Goal: Navigation & Orientation: Find specific page/section

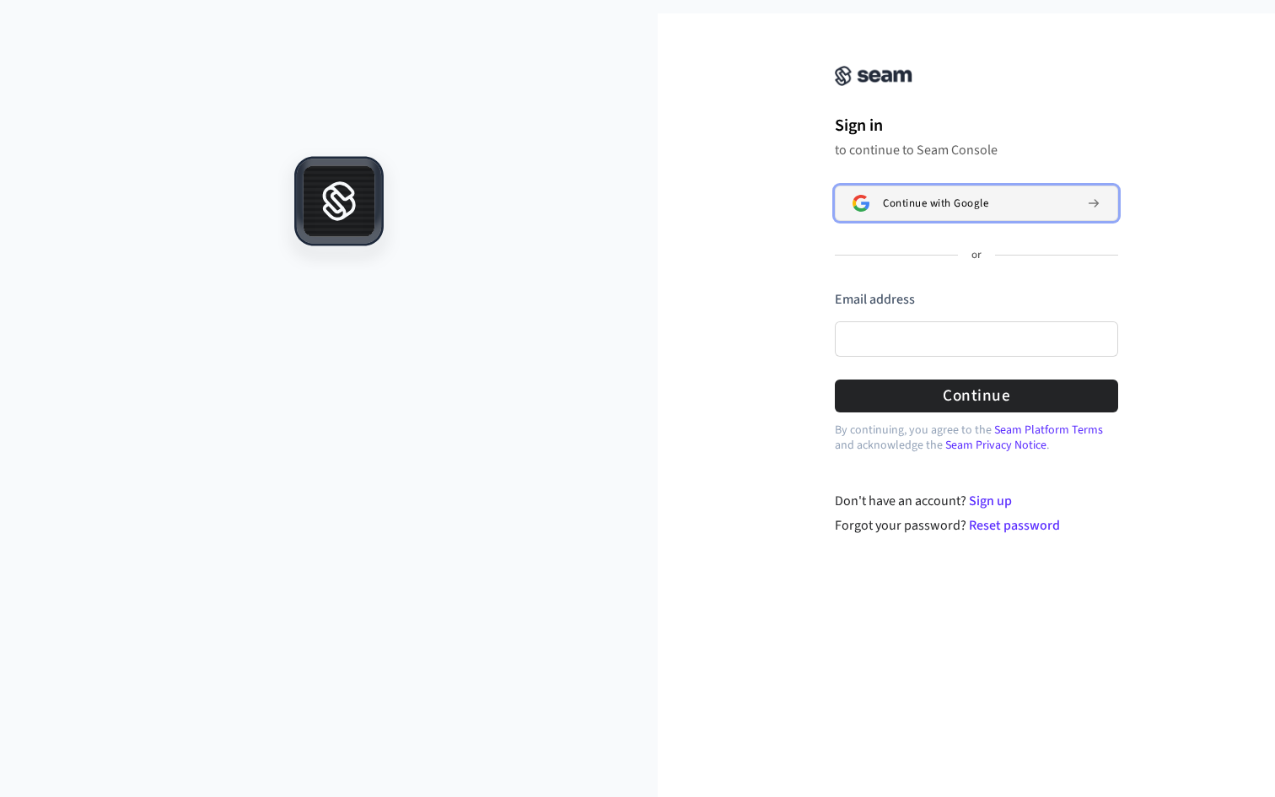
click at [954, 191] on button "Continue with Google" at bounding box center [976, 202] width 283 height 35
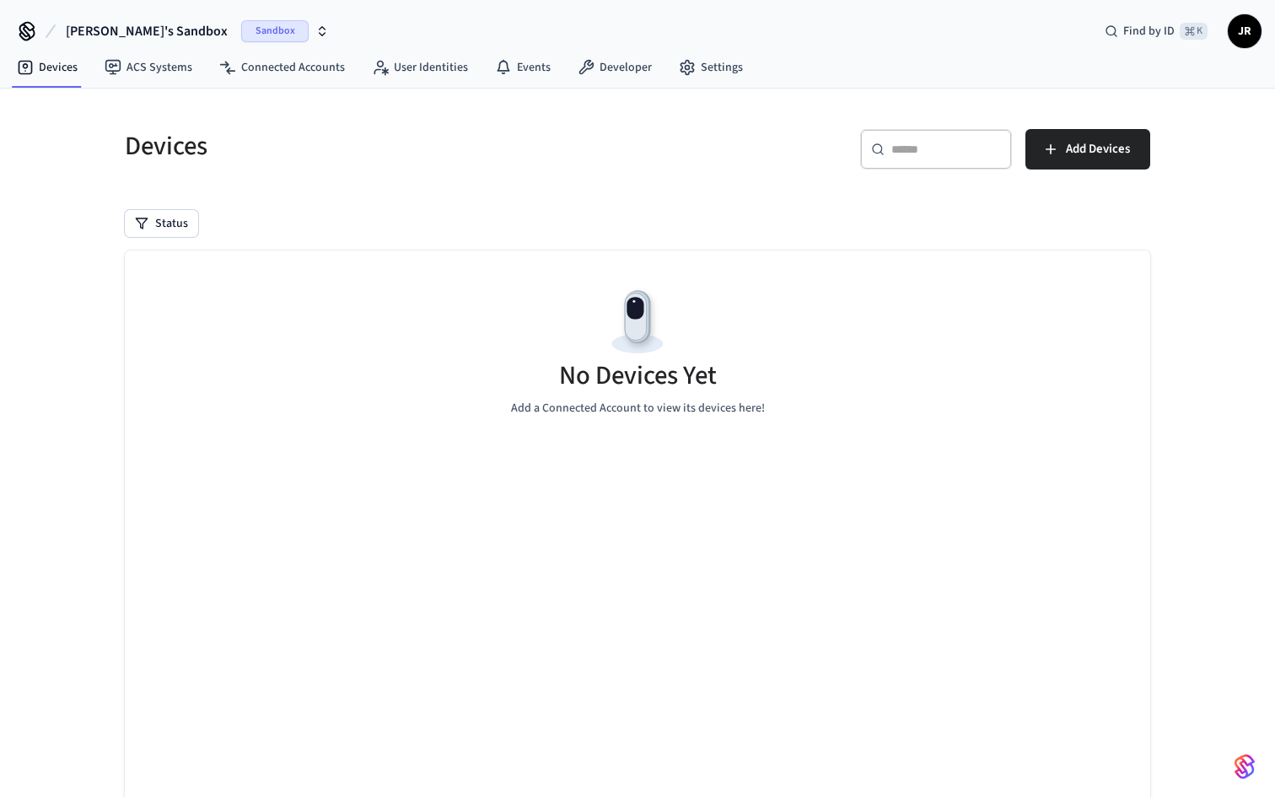
click at [241, 30] on span "Sandbox" at bounding box center [274, 31] width 67 height 22
type input "*"
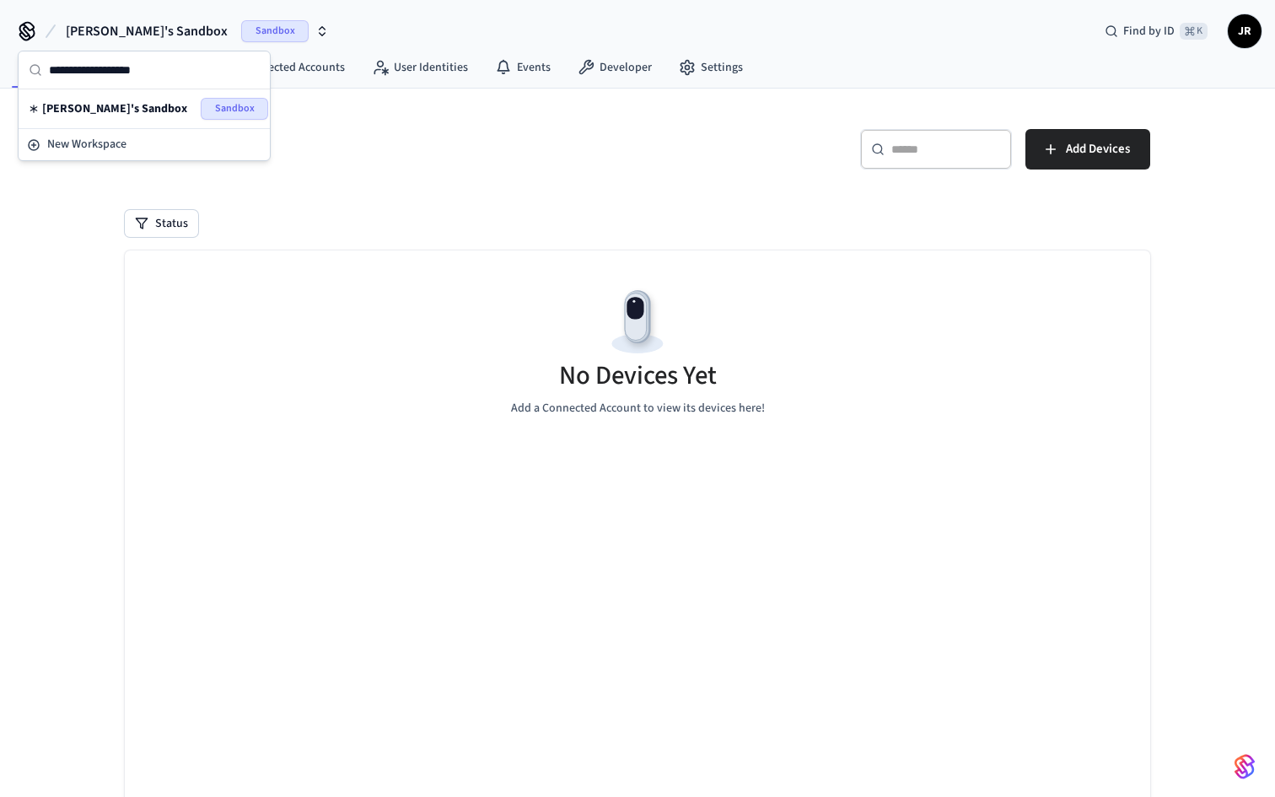
click at [711, 83] on nav "Devices ACS Systems Connected Accounts User Identities Events Developer Settings" at bounding box center [379, 68] width 753 height 39
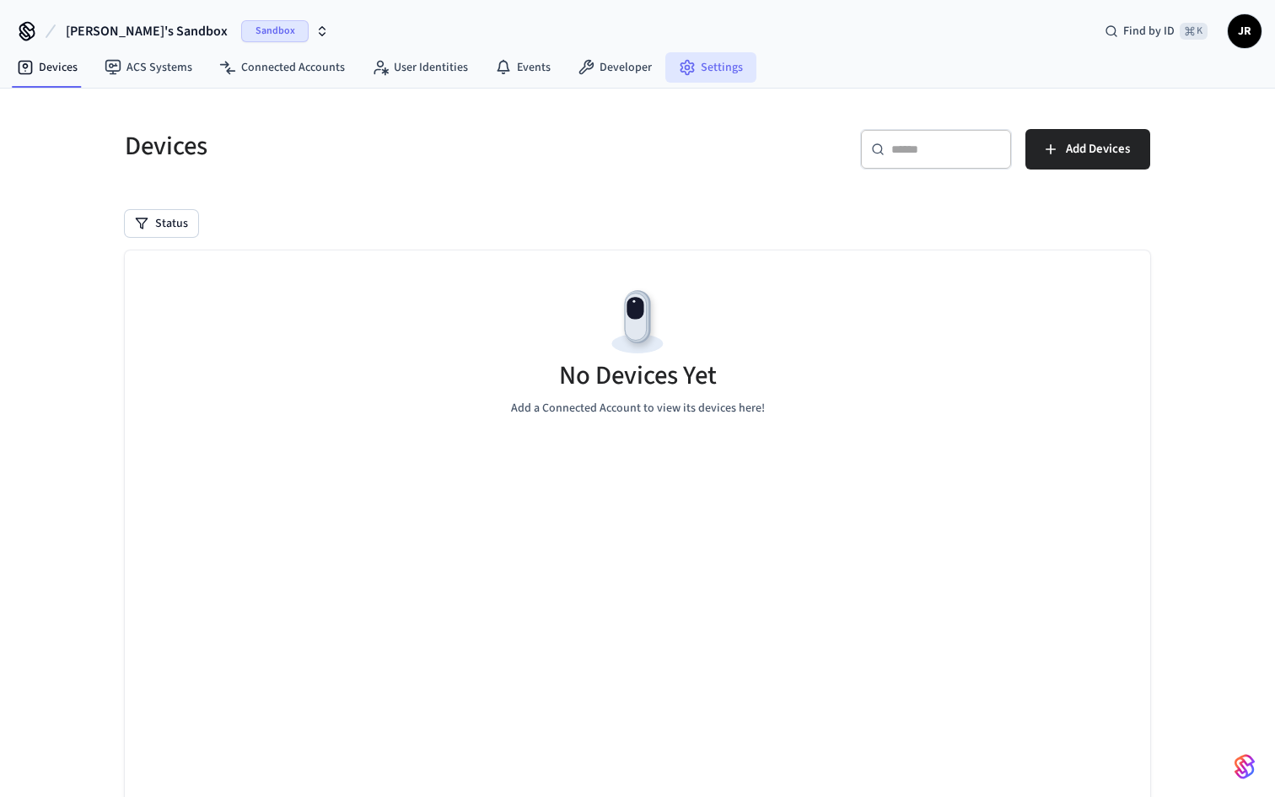
click at [711, 81] on link "Settings" at bounding box center [710, 67] width 91 height 30
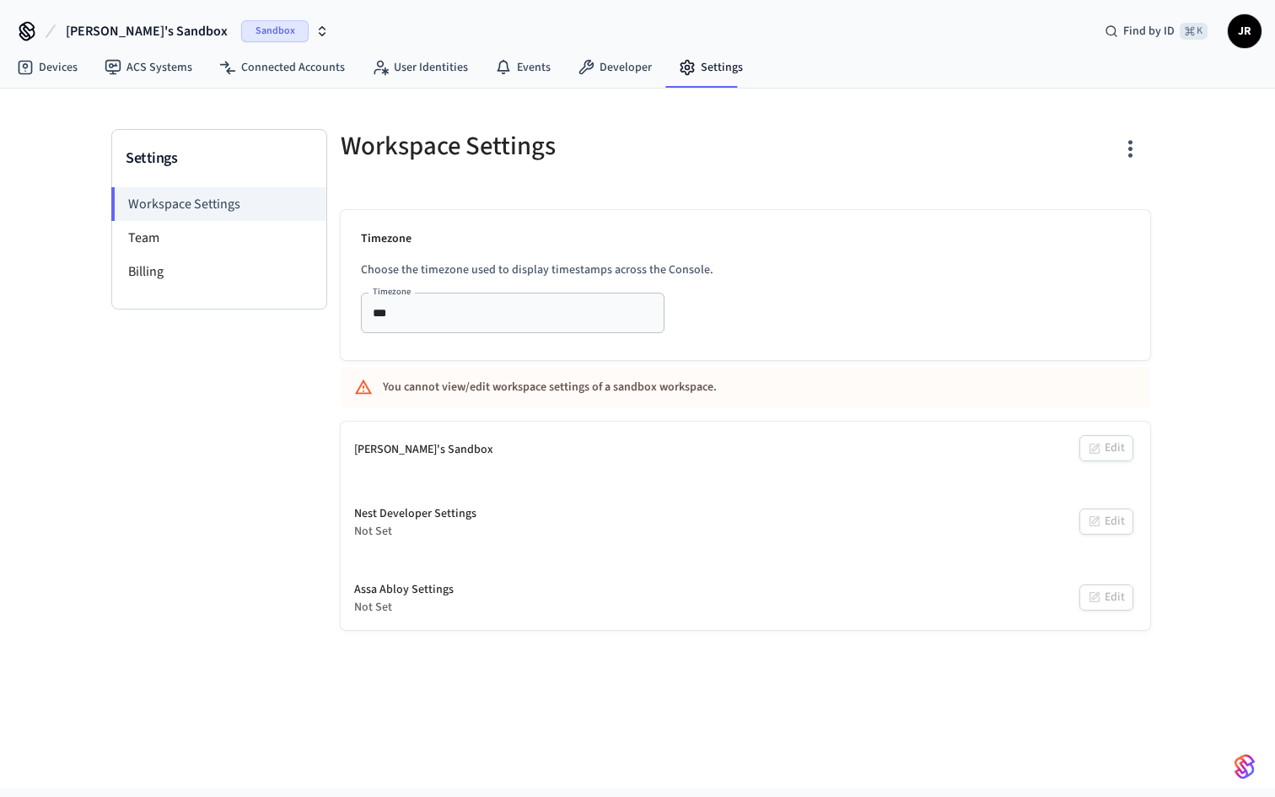
click at [129, 21] on span "[PERSON_NAME]'s Sandbox" at bounding box center [147, 31] width 162 height 20
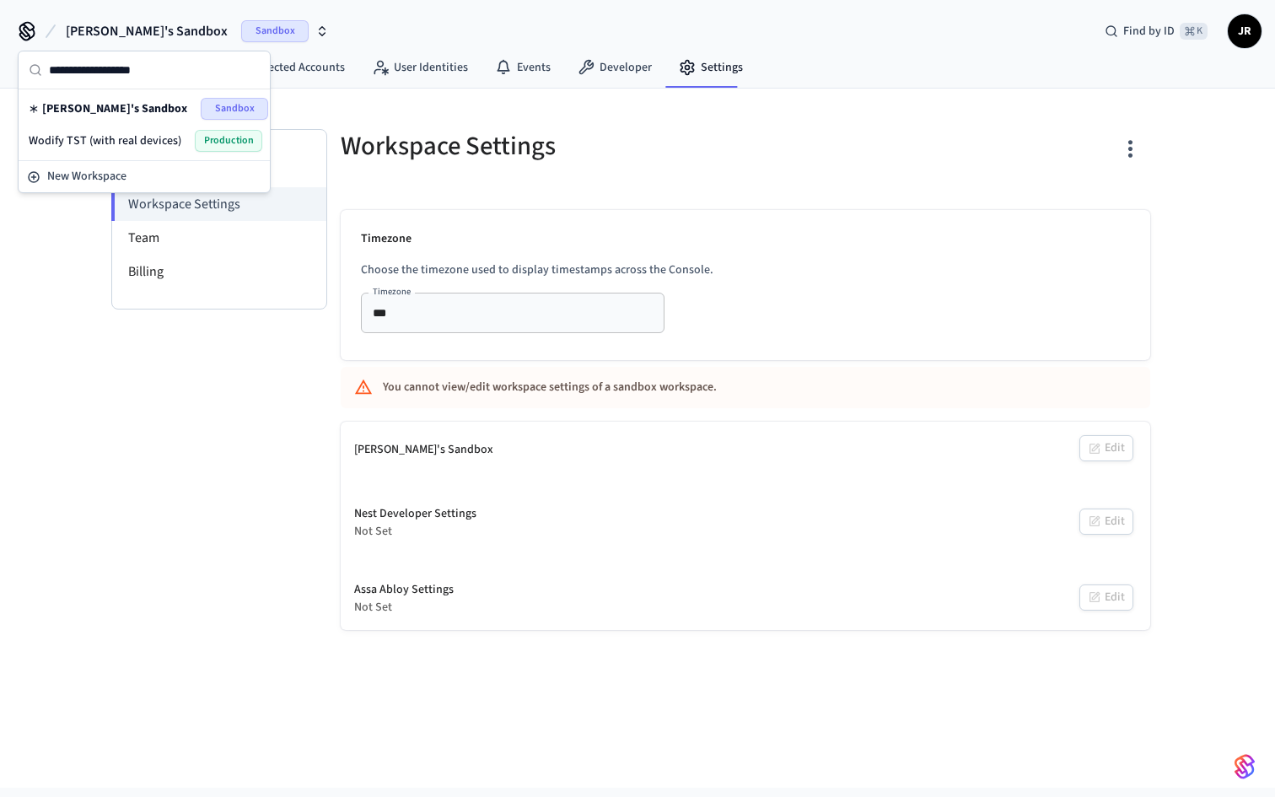
click at [123, 141] on span "Wodify TST (with real devices)" at bounding box center [105, 140] width 153 height 17
